Goal: Information Seeking & Learning: Learn about a topic

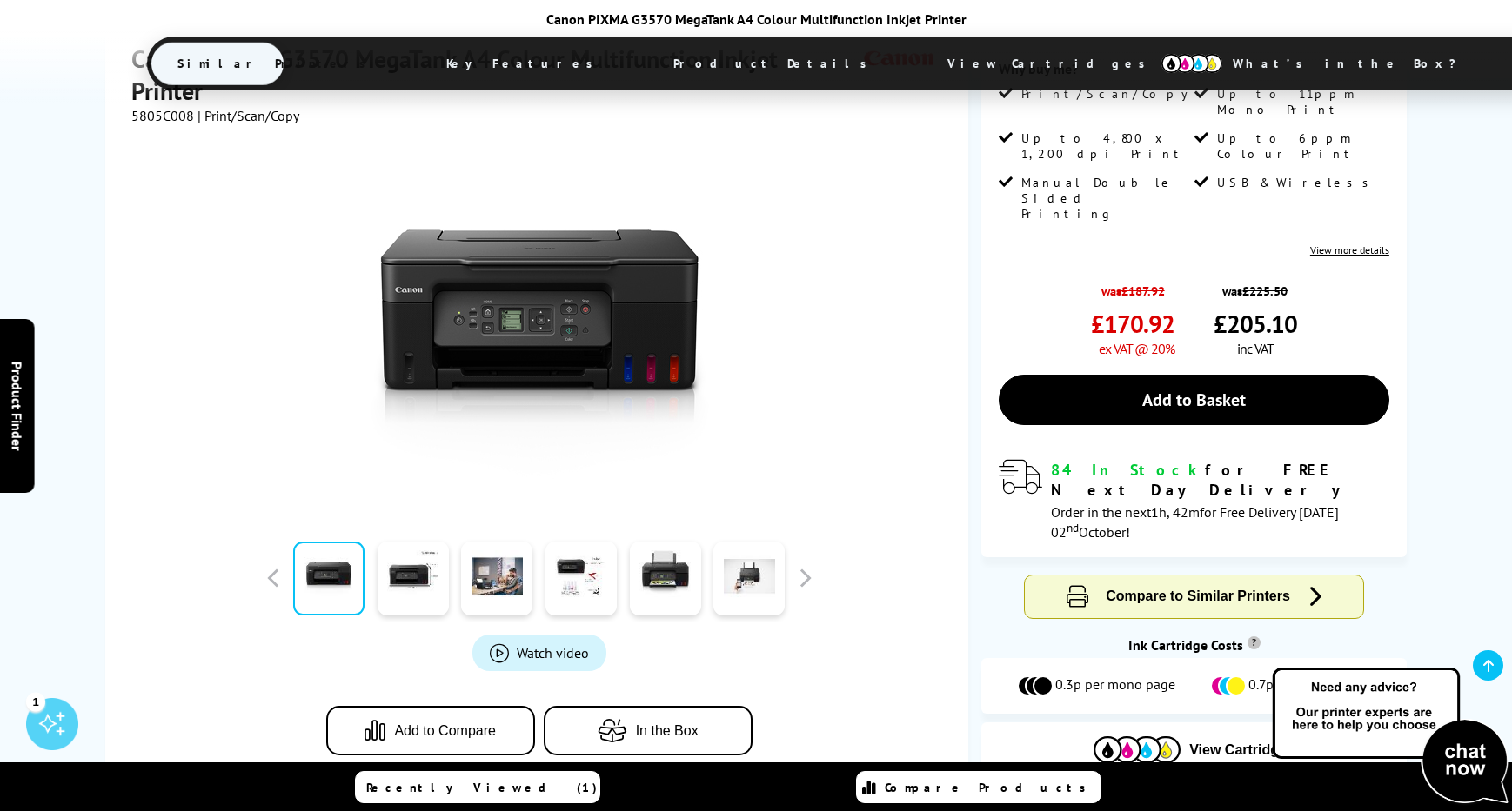
scroll to position [432, 0]
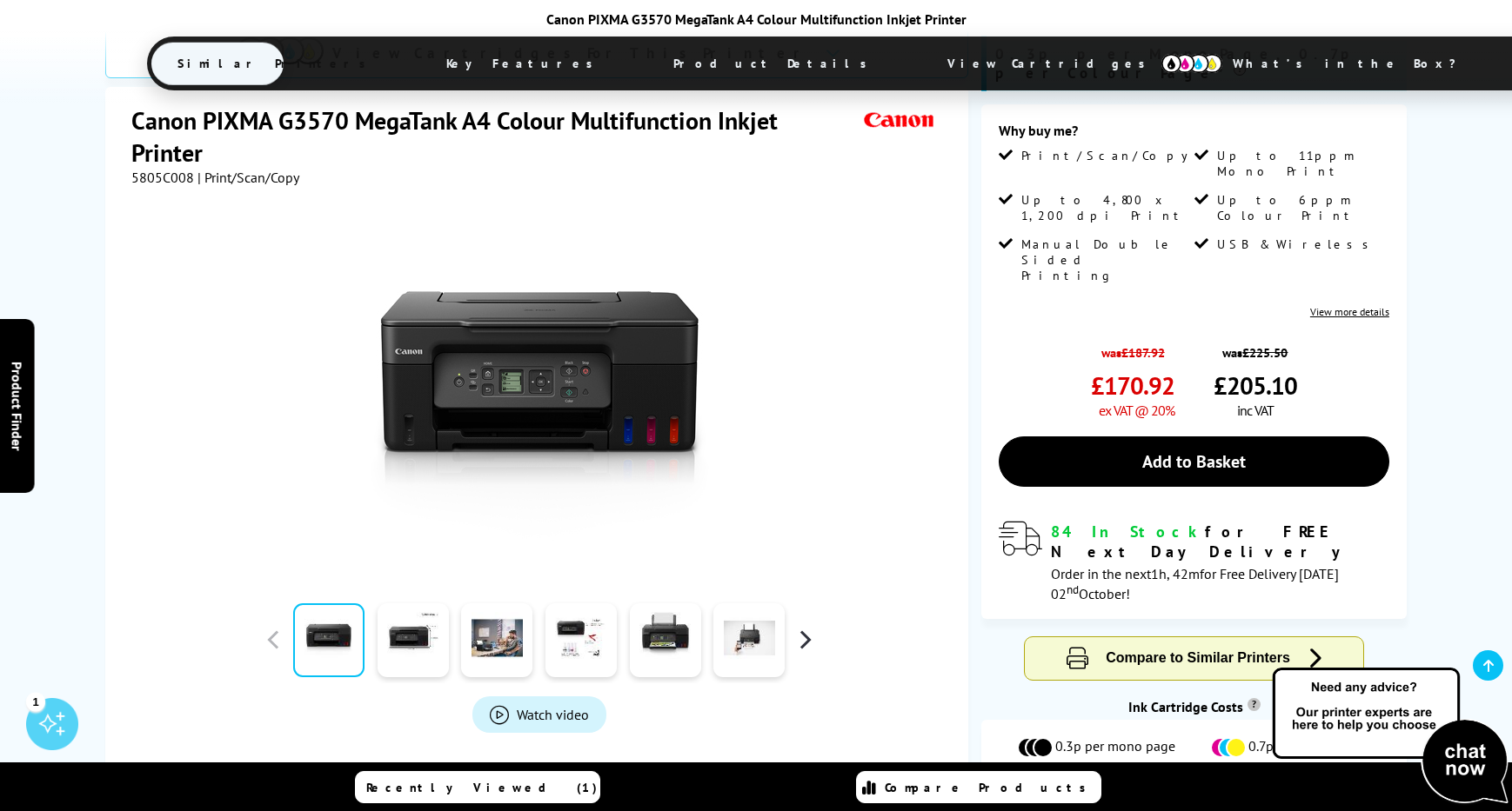
click at [805, 627] on button "button" at bounding box center [805, 640] width 26 height 26
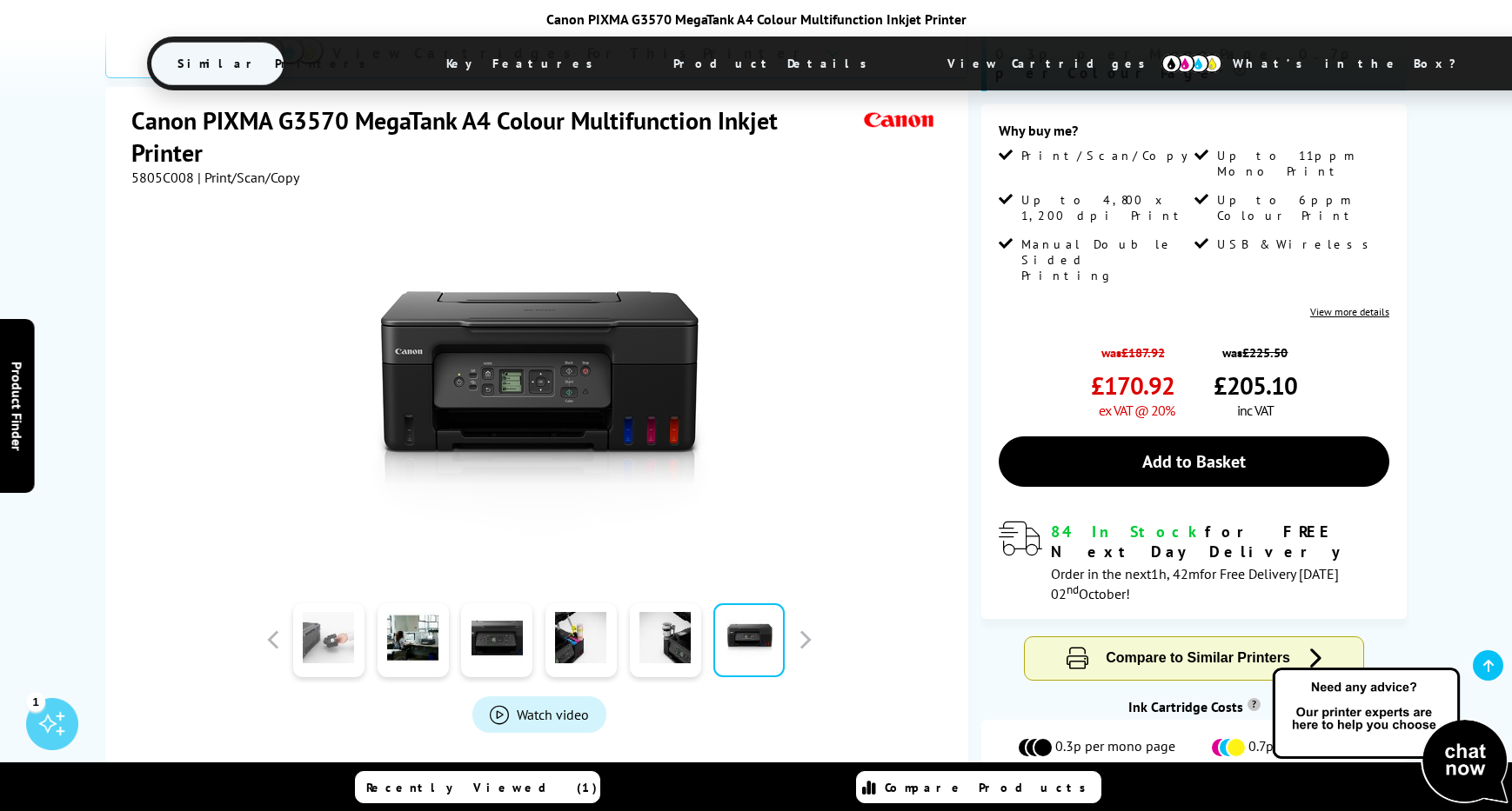
click at [335, 604] on link at bounding box center [328, 641] width 71 height 74
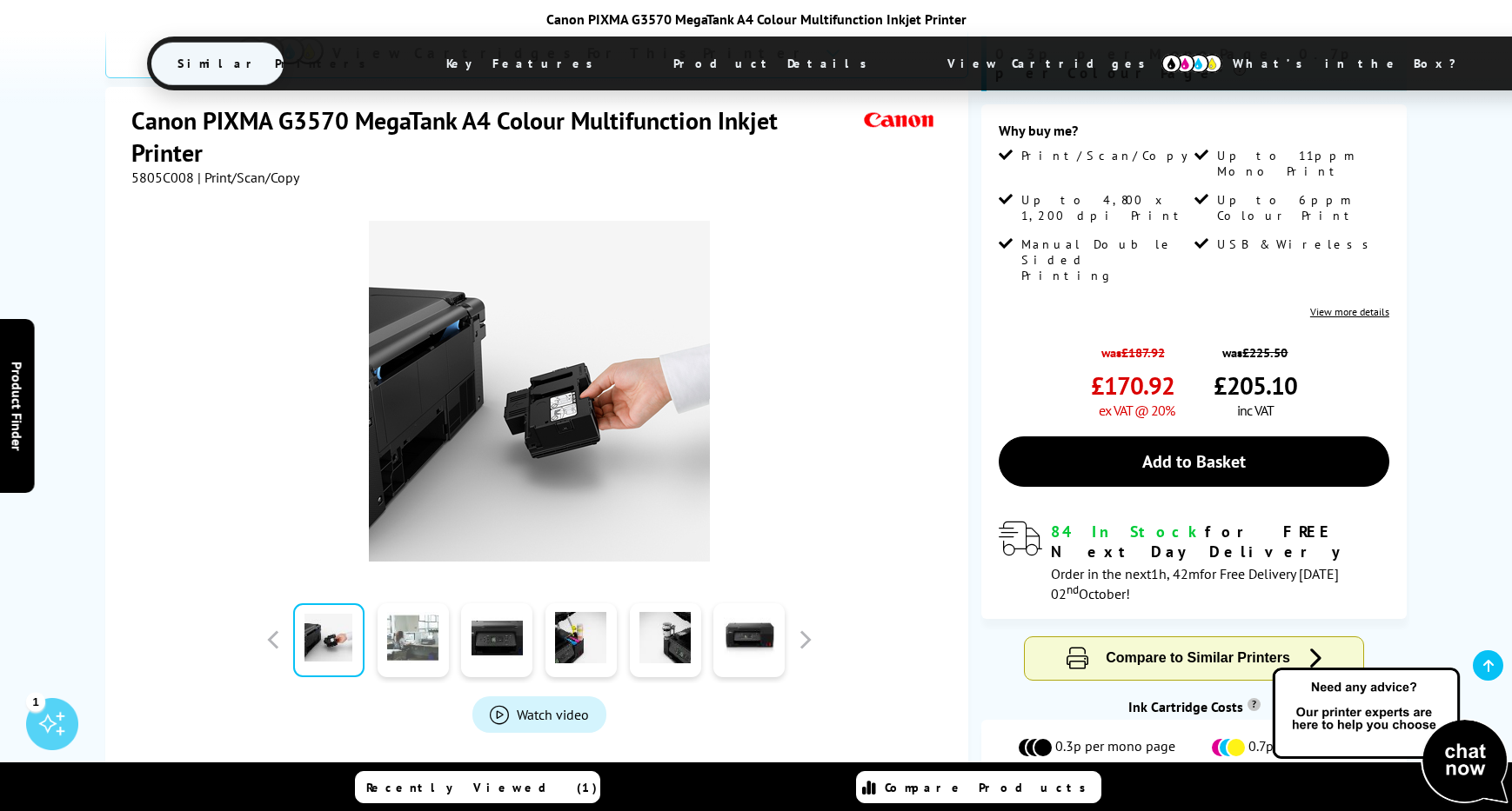
click at [410, 604] on link at bounding box center [413, 641] width 71 height 74
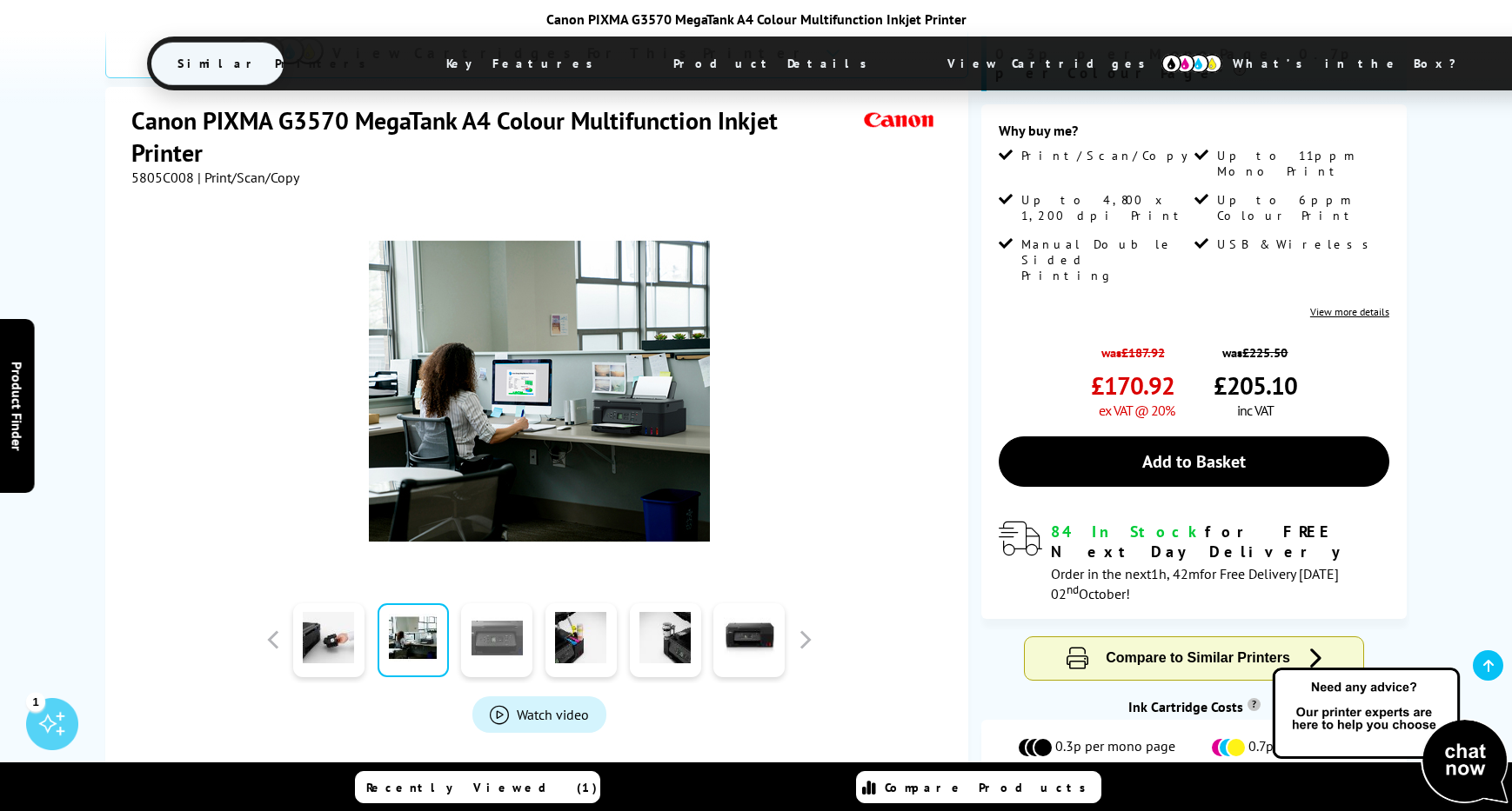
click at [493, 604] on link at bounding box center [496, 641] width 71 height 74
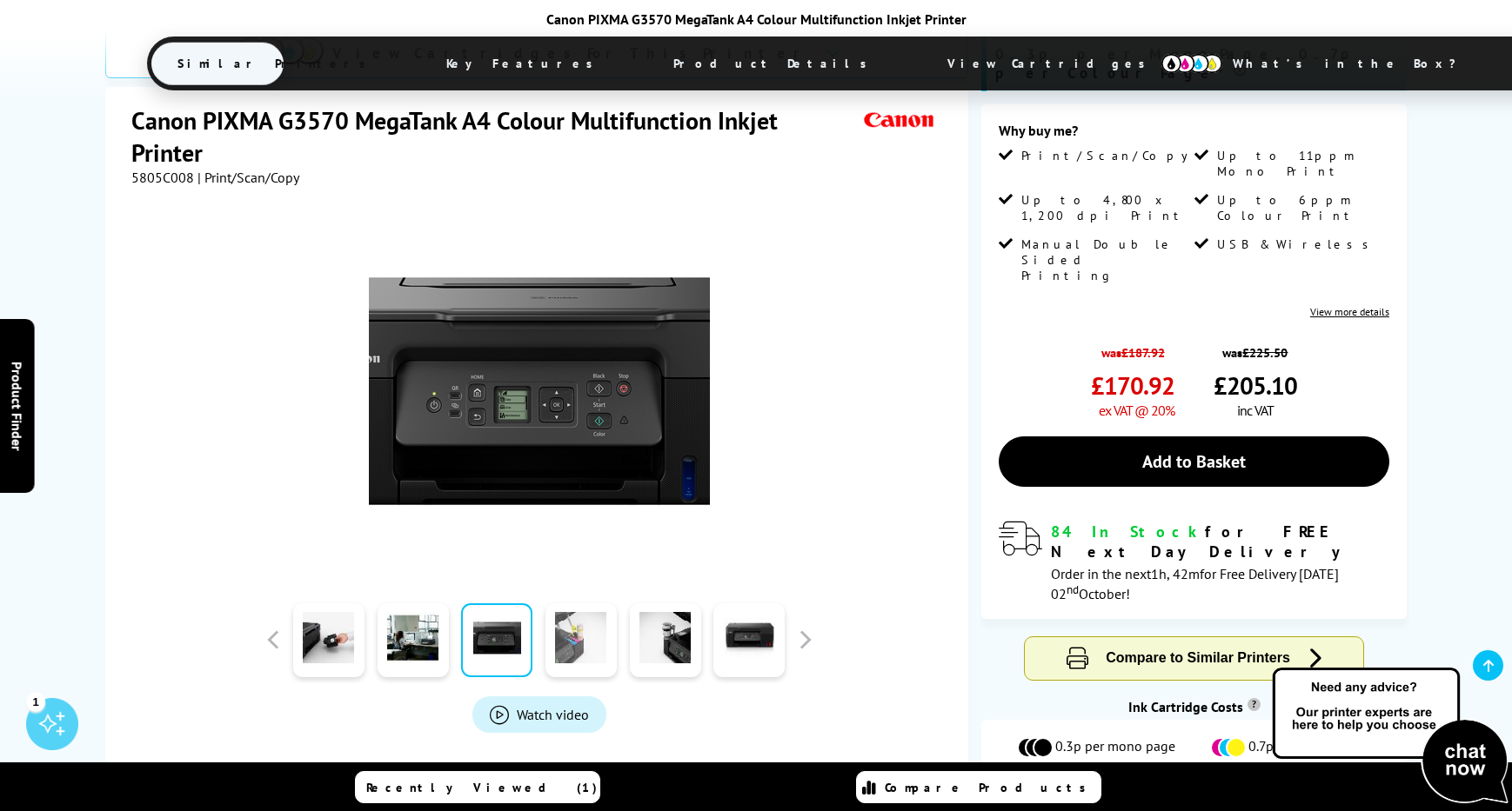
click at [578, 604] on link at bounding box center [581, 641] width 71 height 74
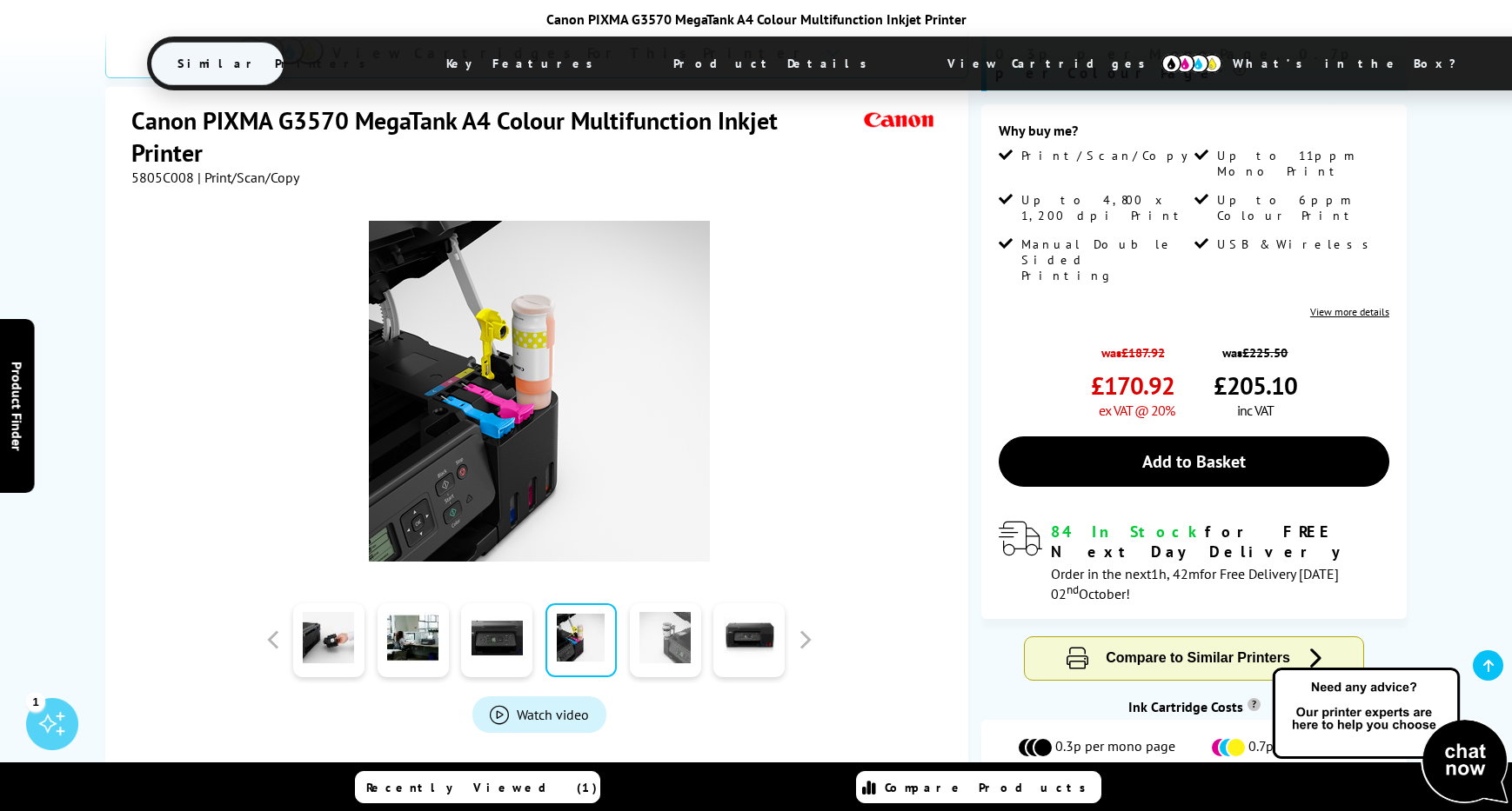
click at [651, 604] on link at bounding box center [665, 641] width 71 height 74
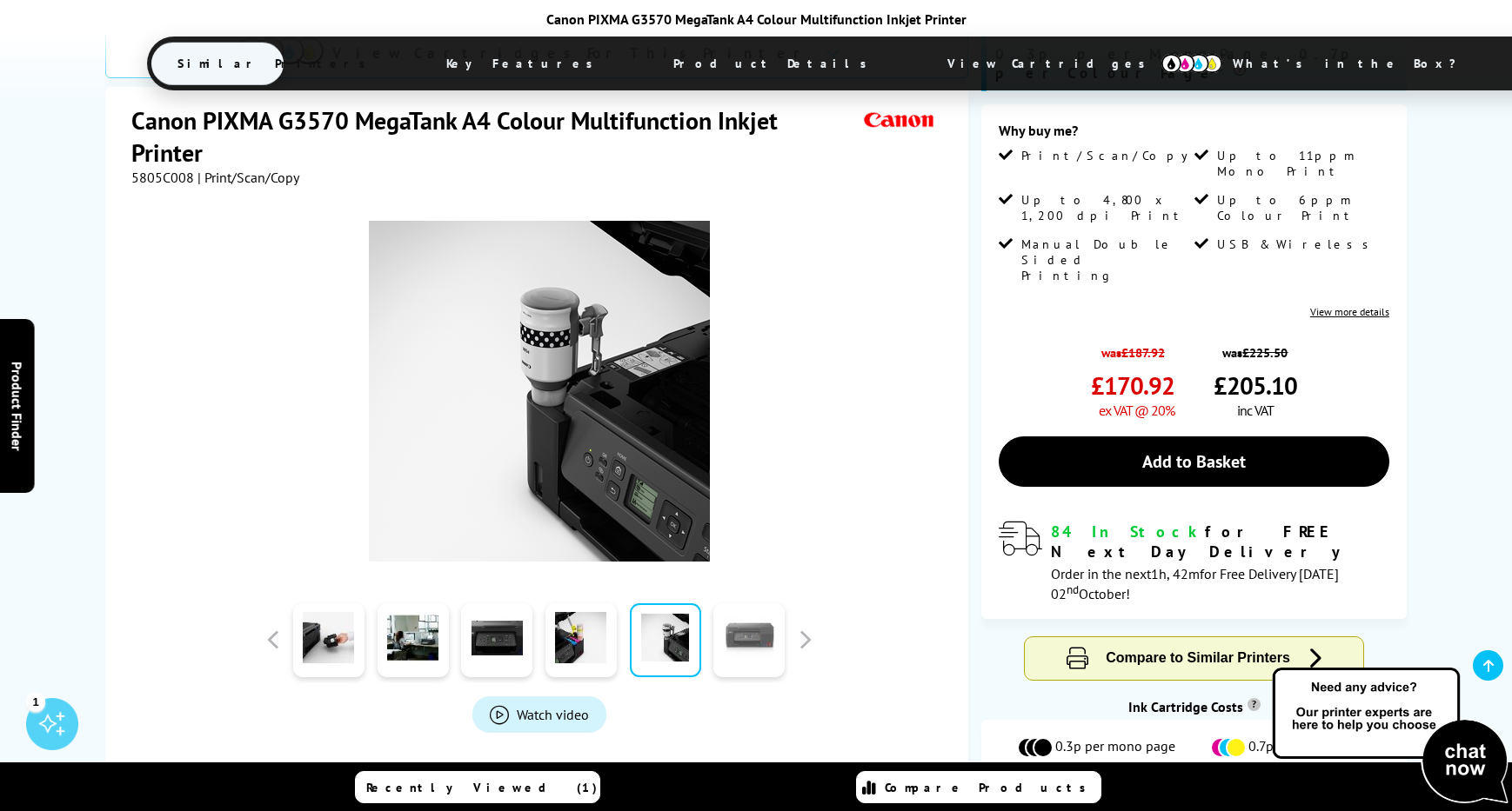
click at [739, 604] on link at bounding box center [748, 641] width 71 height 74
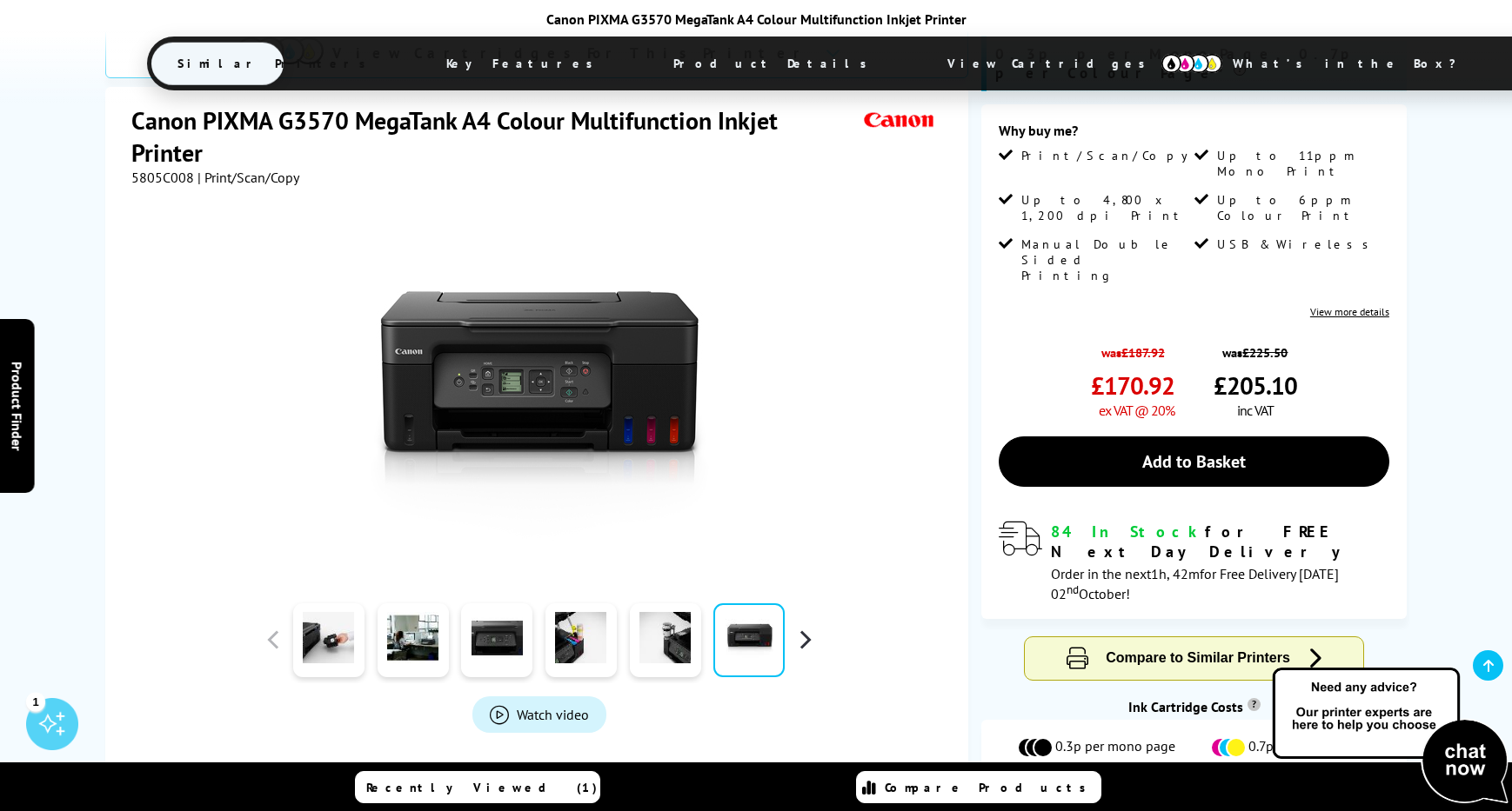
click at [801, 627] on button "button" at bounding box center [805, 640] width 26 height 26
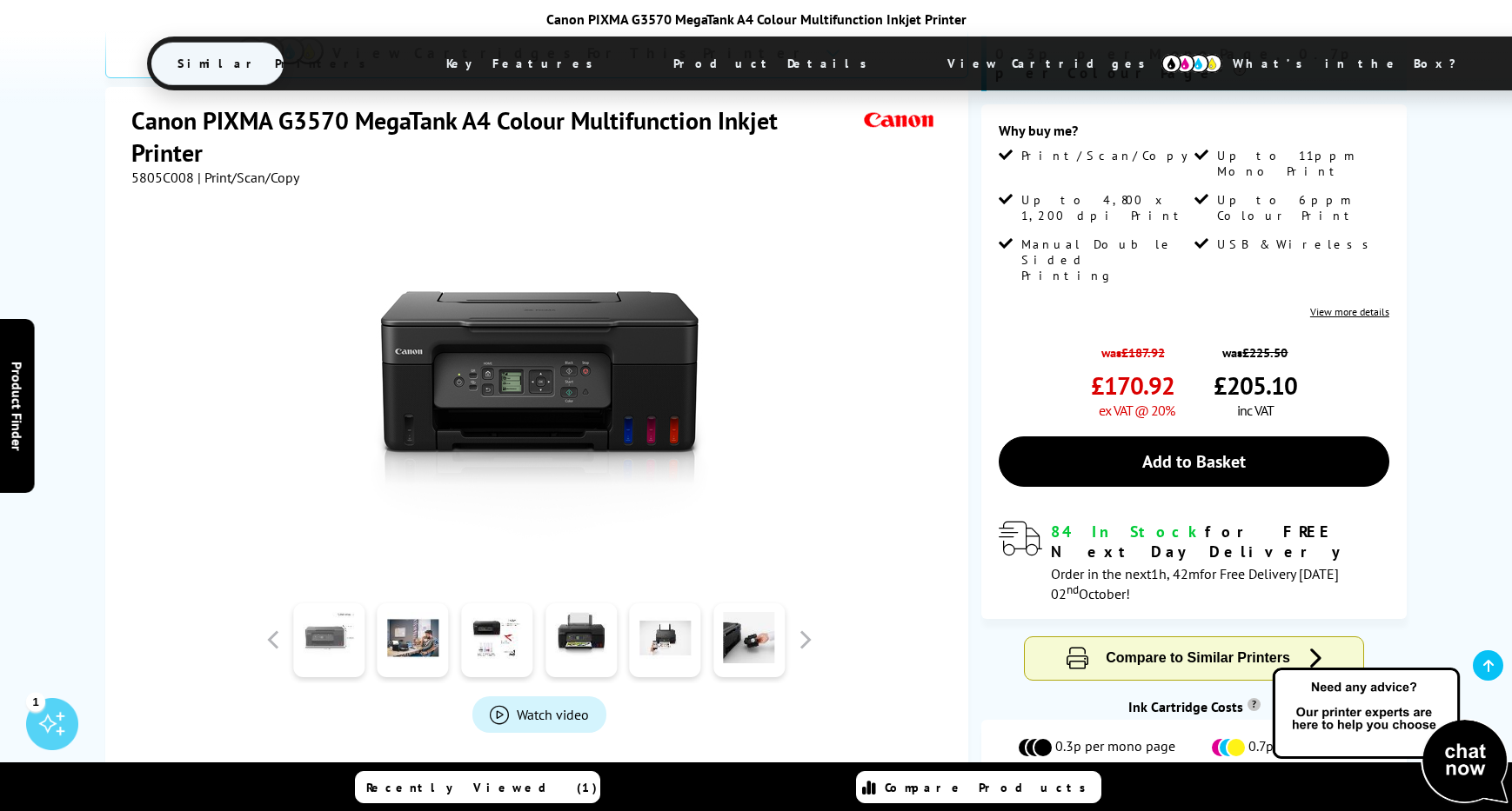
click at [327, 604] on link at bounding box center [328, 641] width 71 height 74
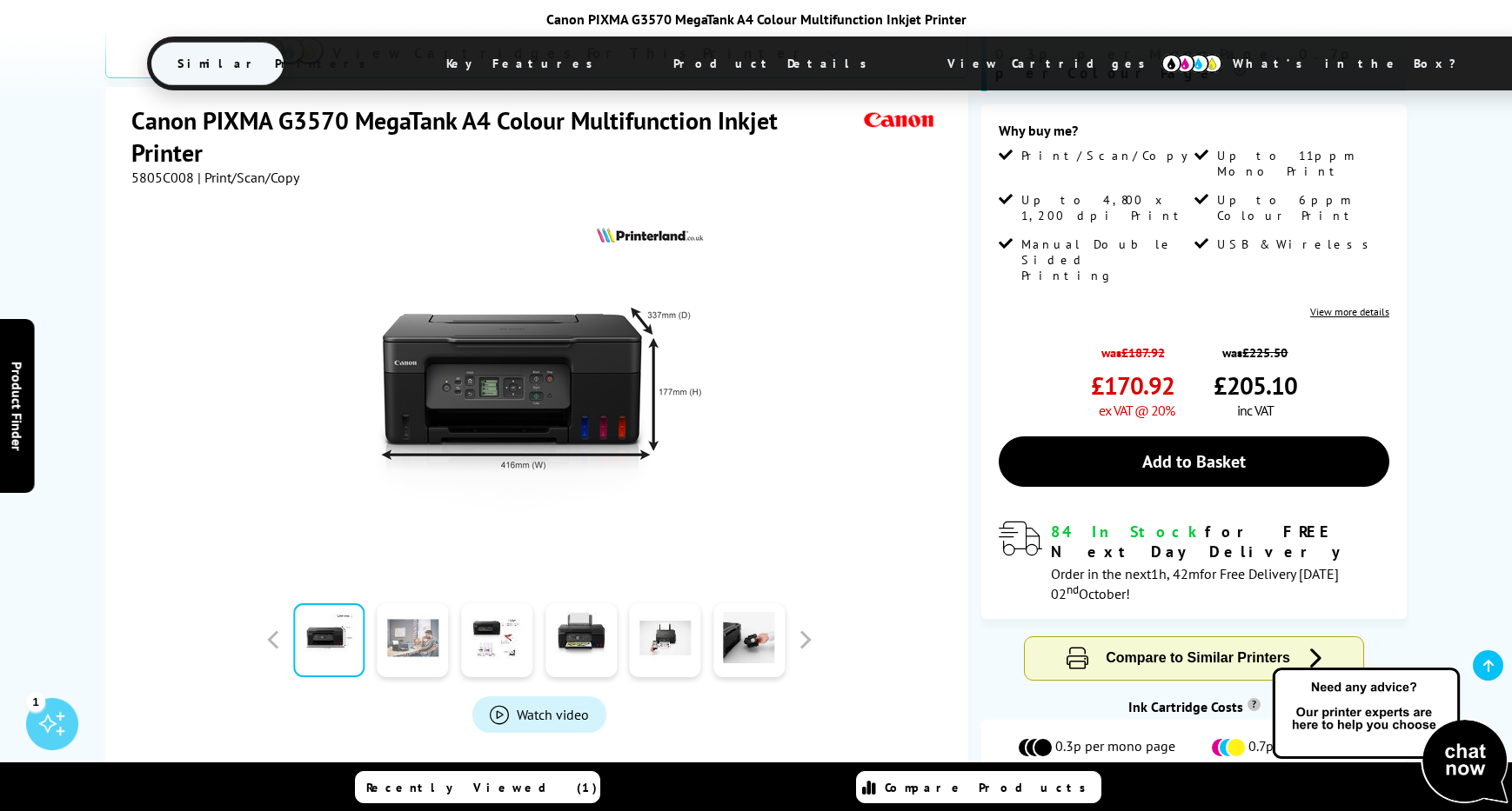
click at [412, 604] on link at bounding box center [413, 641] width 71 height 74
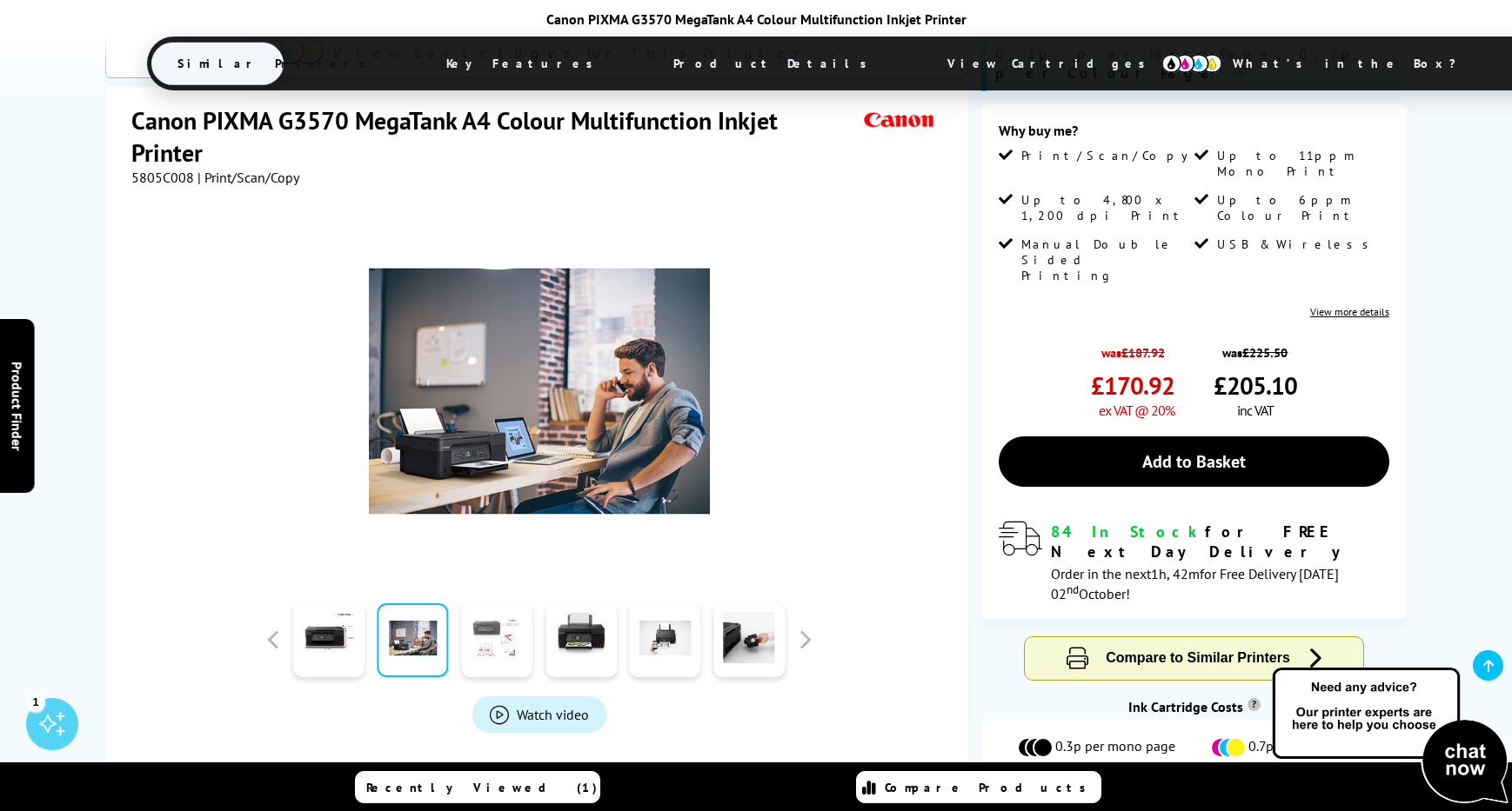
click at [483, 604] on link at bounding box center [496, 641] width 71 height 74
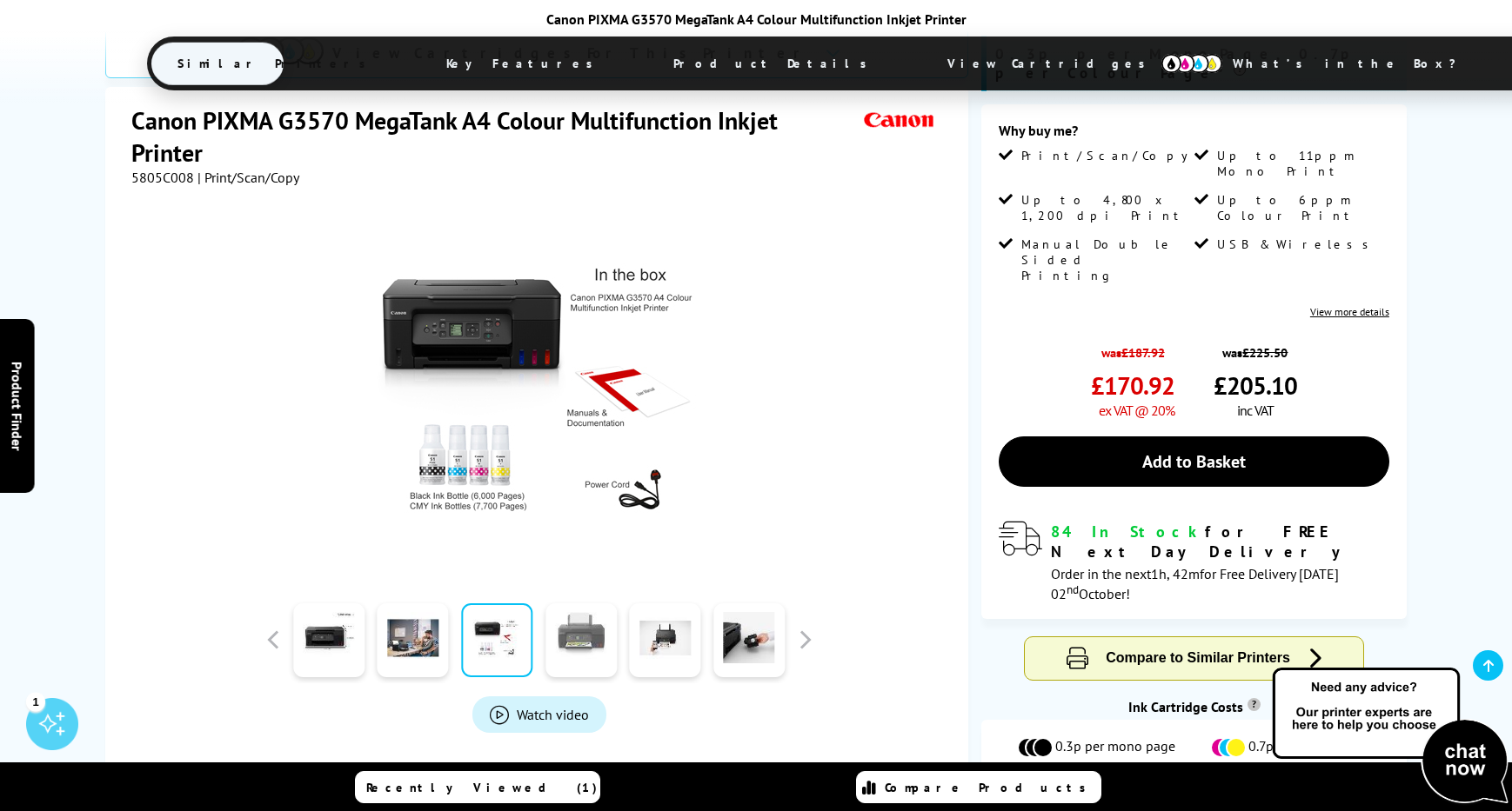
click at [591, 604] on link at bounding box center [581, 641] width 71 height 74
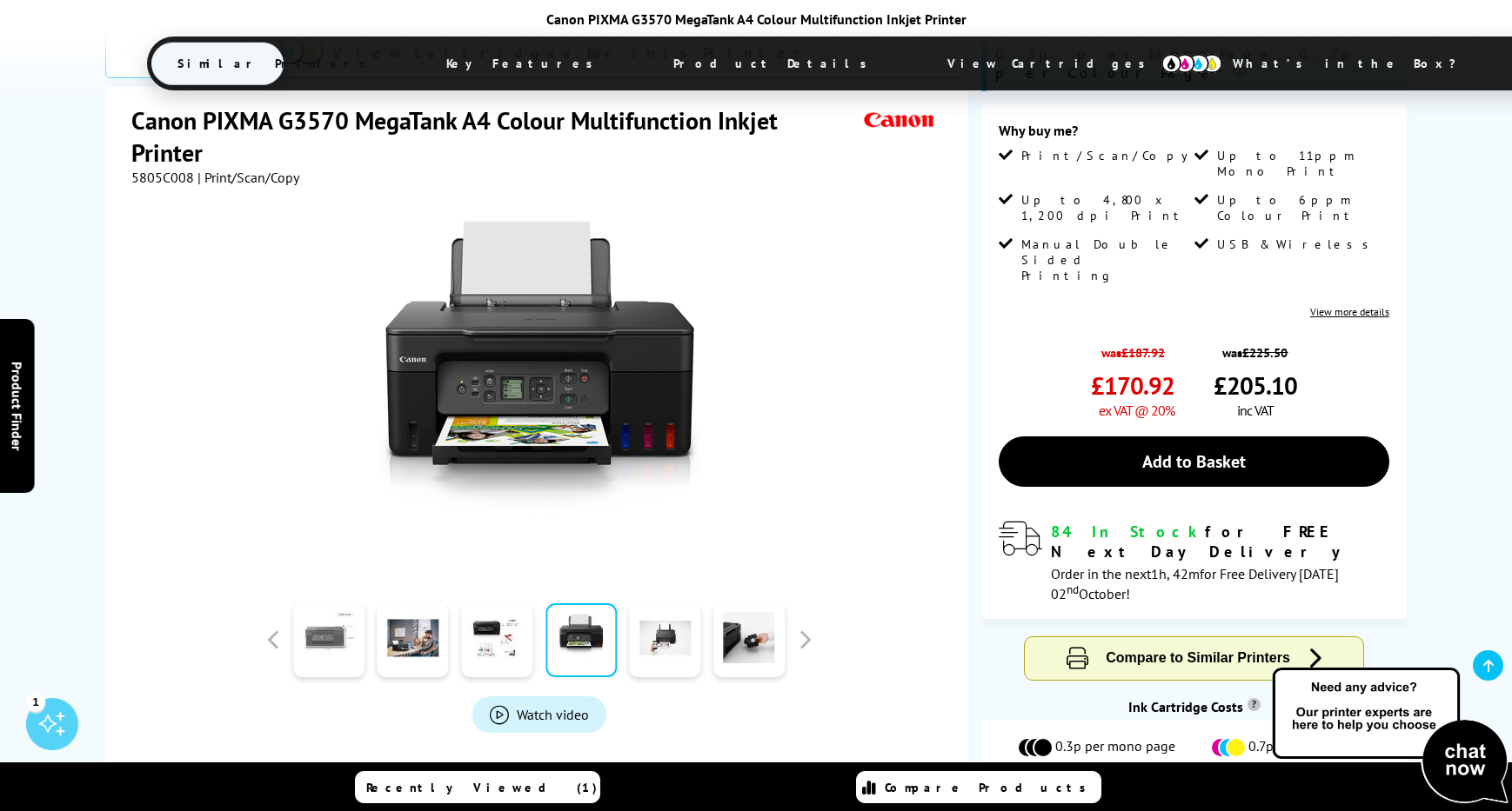
click at [328, 604] on link at bounding box center [328, 641] width 71 height 74
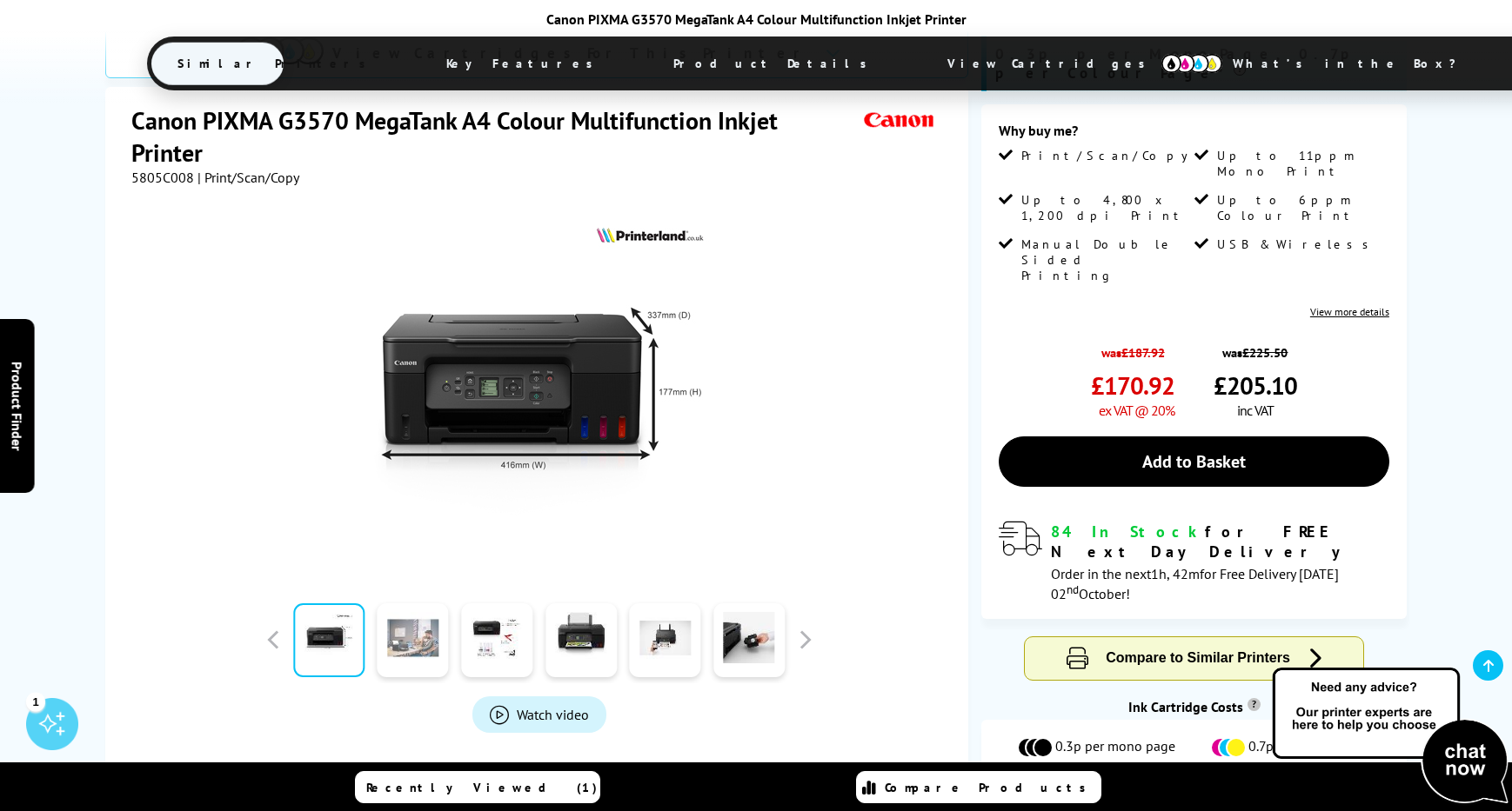
click at [415, 604] on link at bounding box center [413, 641] width 71 height 74
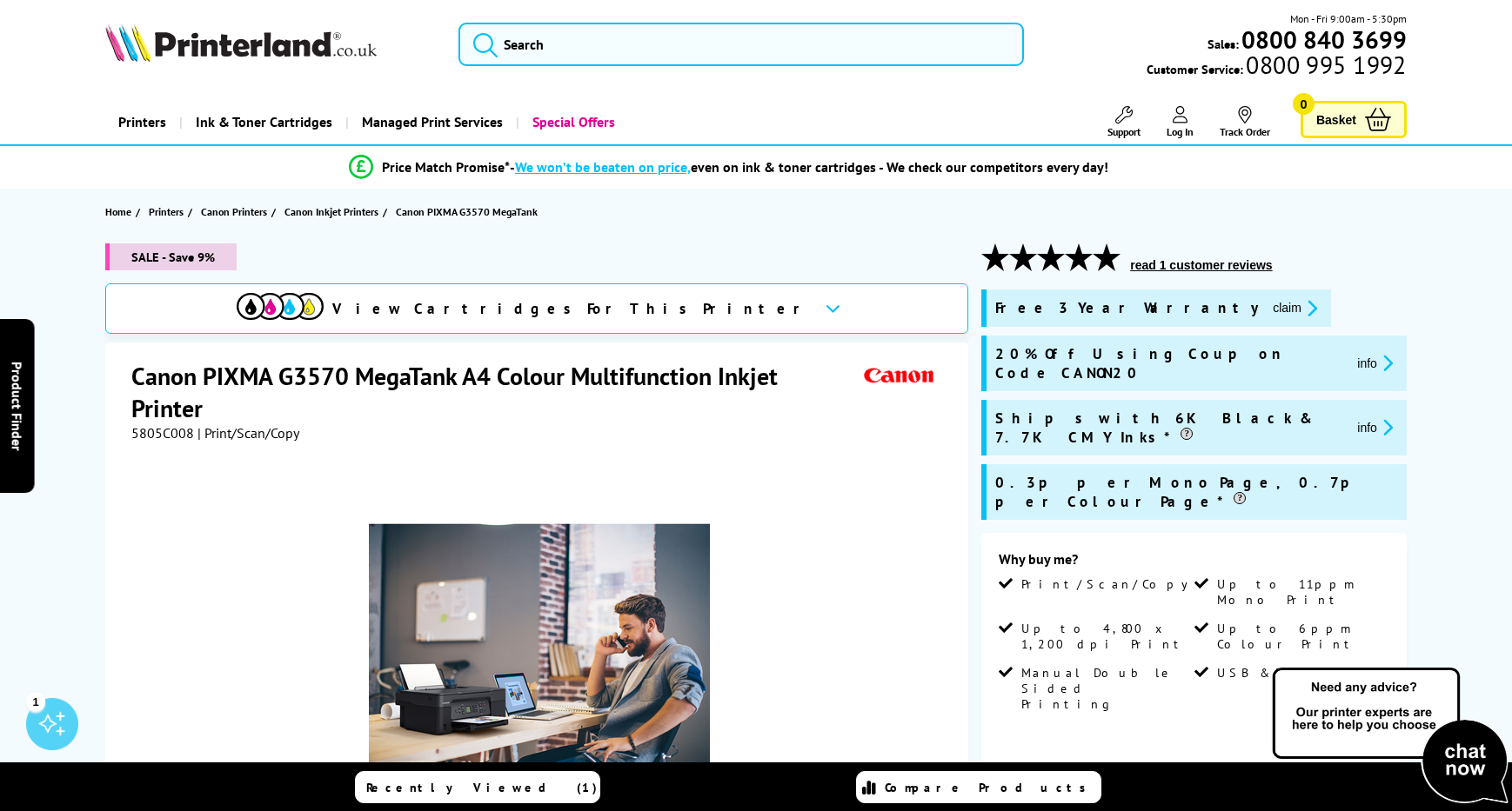
scroll to position [0, 0]
